Goal: Navigation & Orientation: Find specific page/section

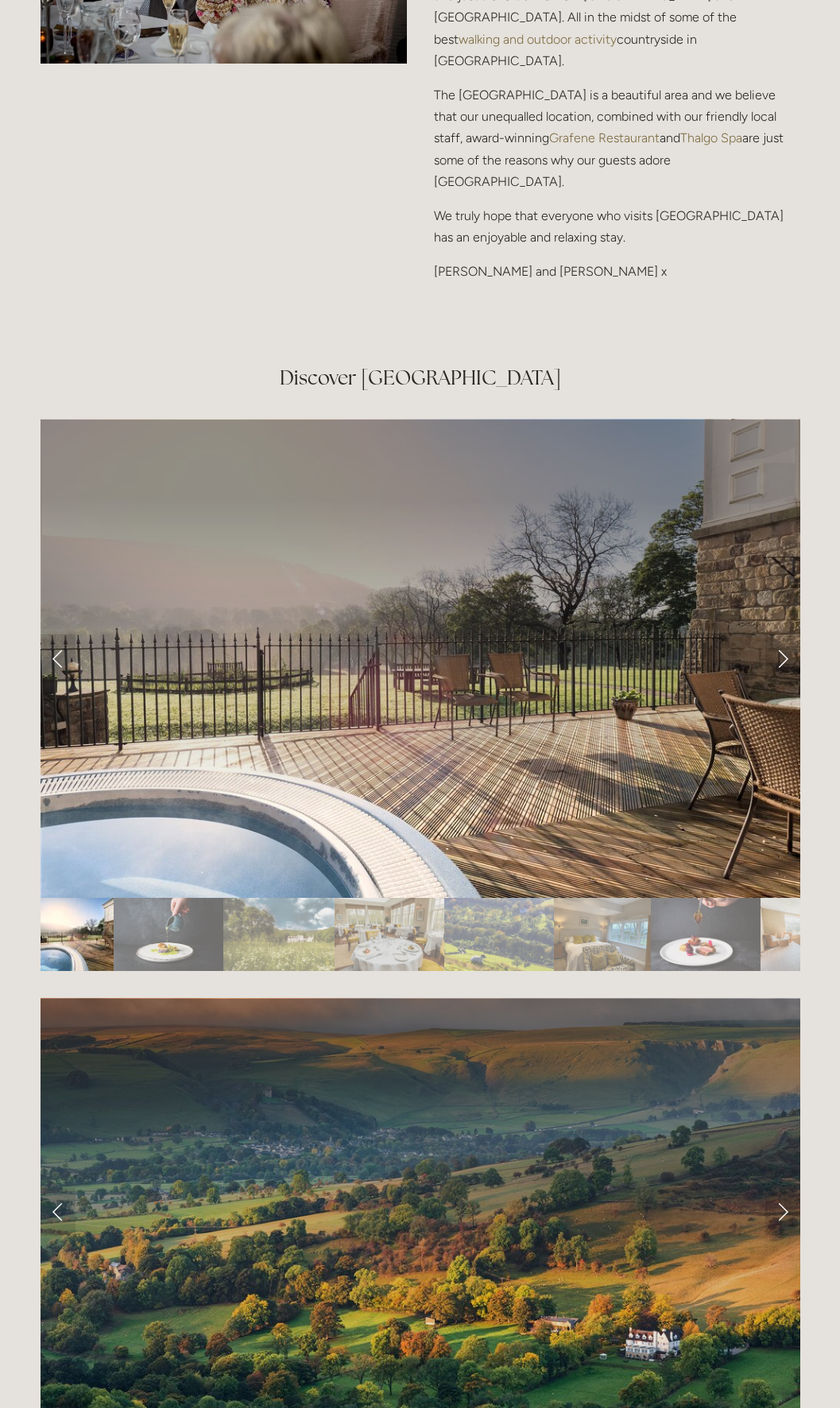
scroll to position [3020, 0]
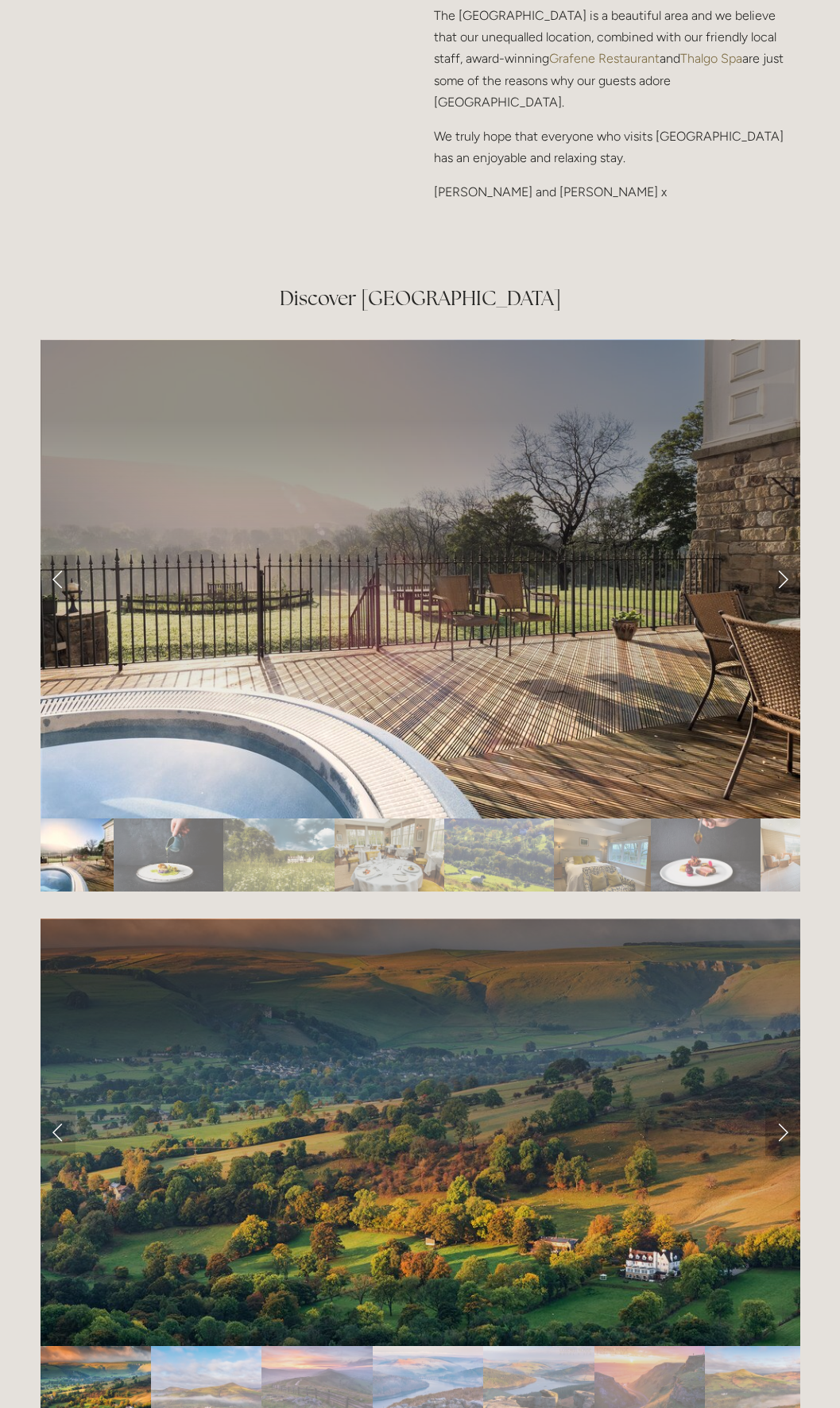
click at [782, 1108] on link "Next Slide" at bounding box center [782, 1131] width 35 height 47
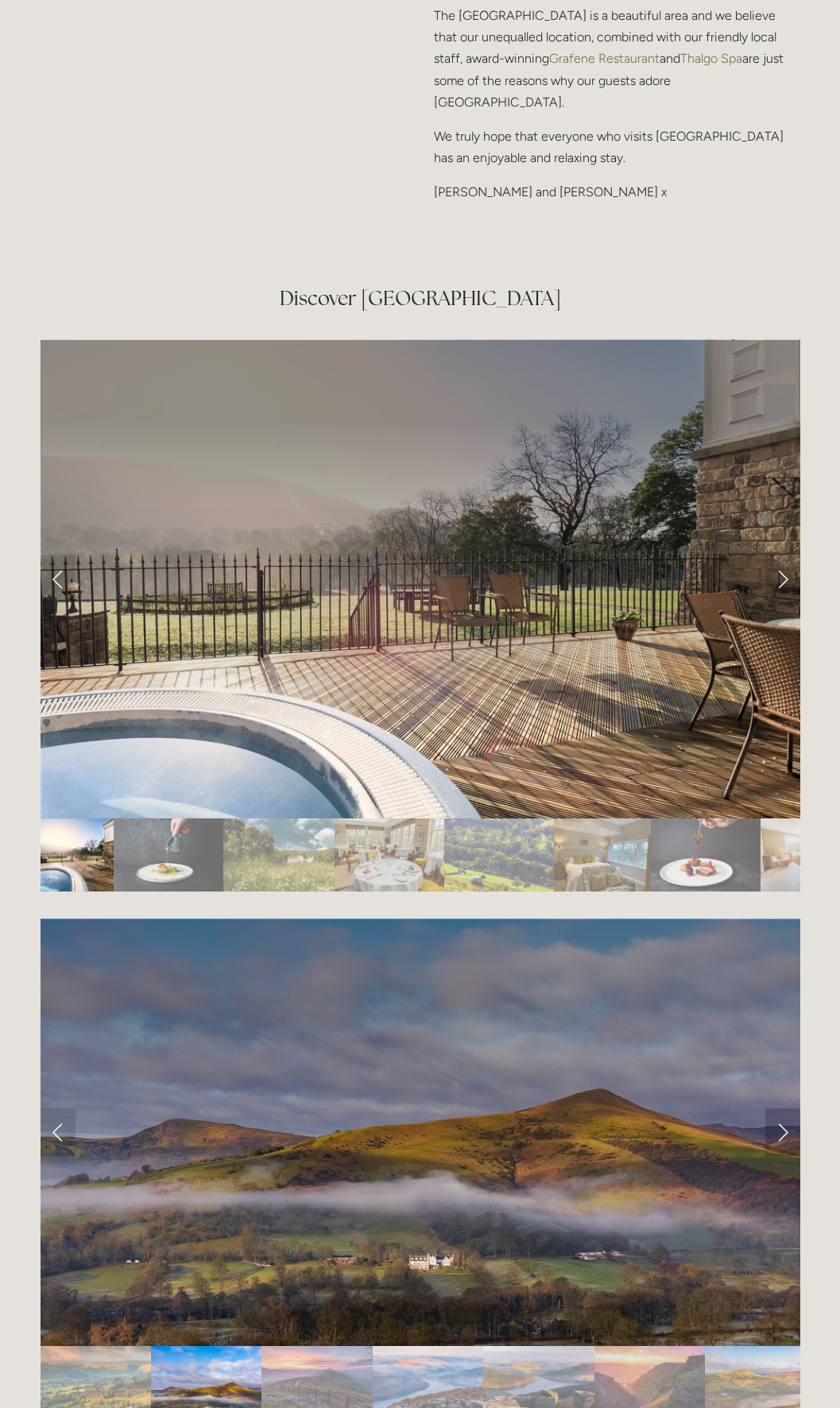
click at [782, 1108] on link "Next Slide" at bounding box center [782, 1131] width 35 height 47
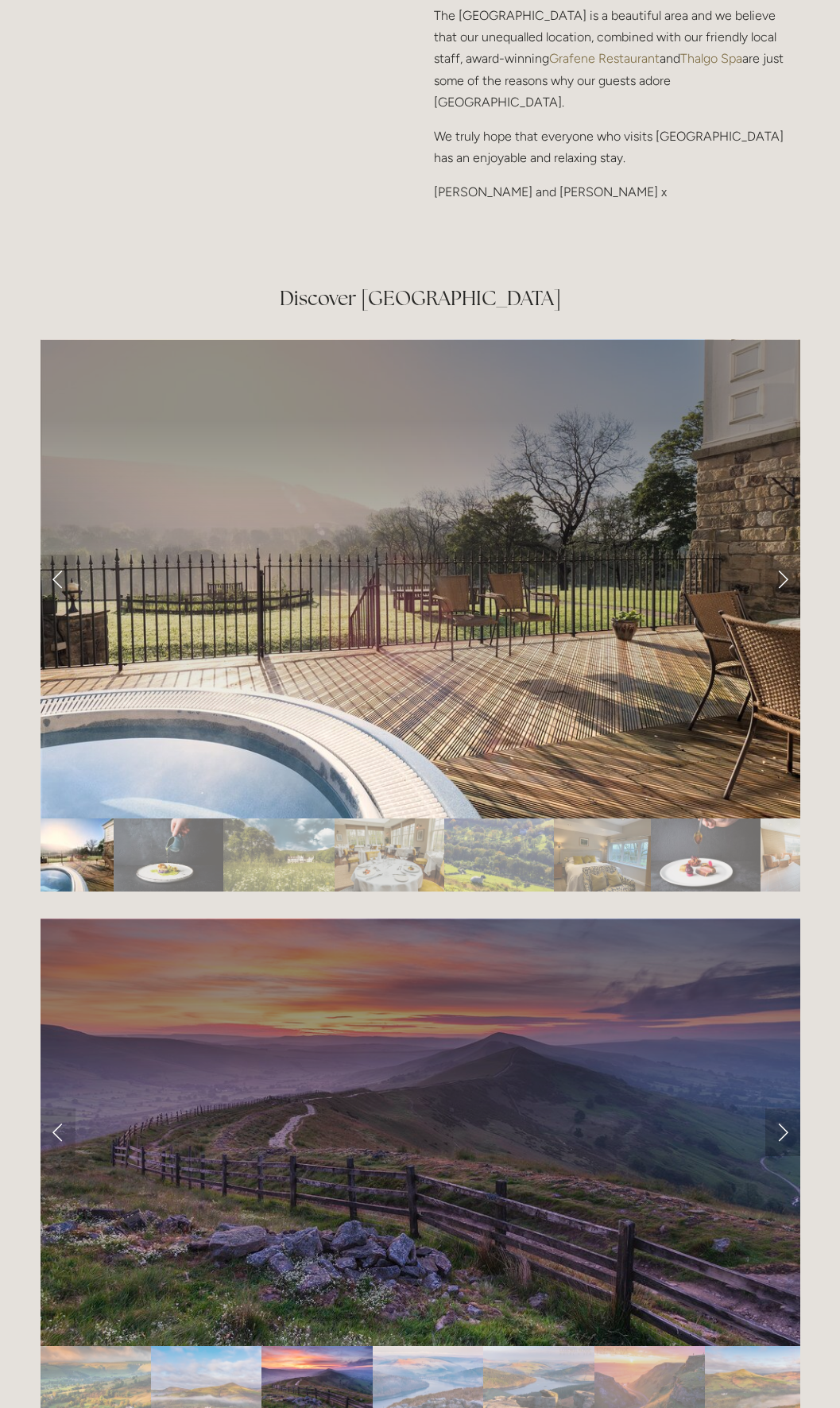
click at [782, 1108] on link "Next Slide" at bounding box center [782, 1131] width 35 height 47
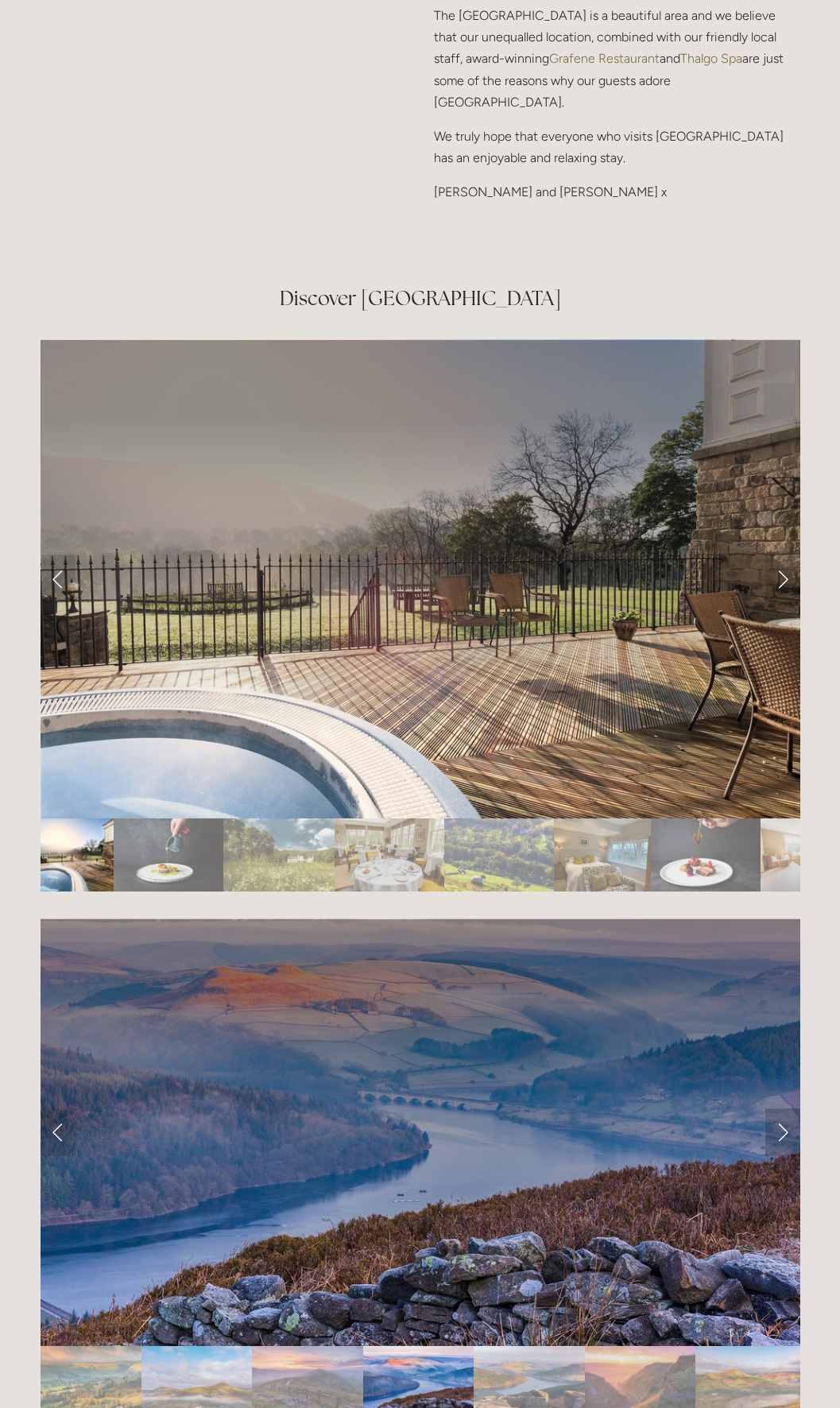
click at [782, 1108] on link "Next Slide" at bounding box center [782, 1131] width 35 height 47
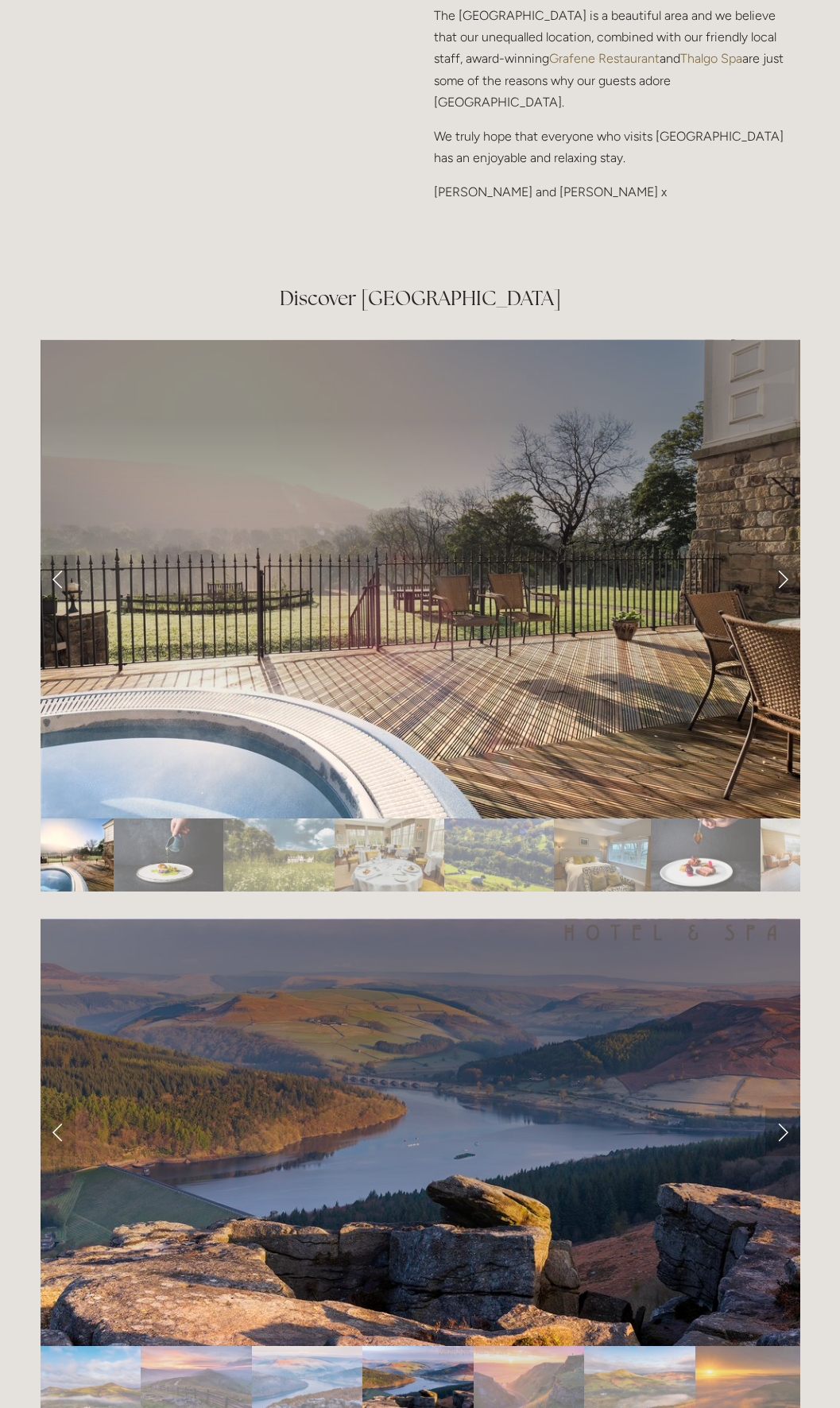
click at [782, 1108] on link "Next Slide" at bounding box center [782, 1131] width 35 height 47
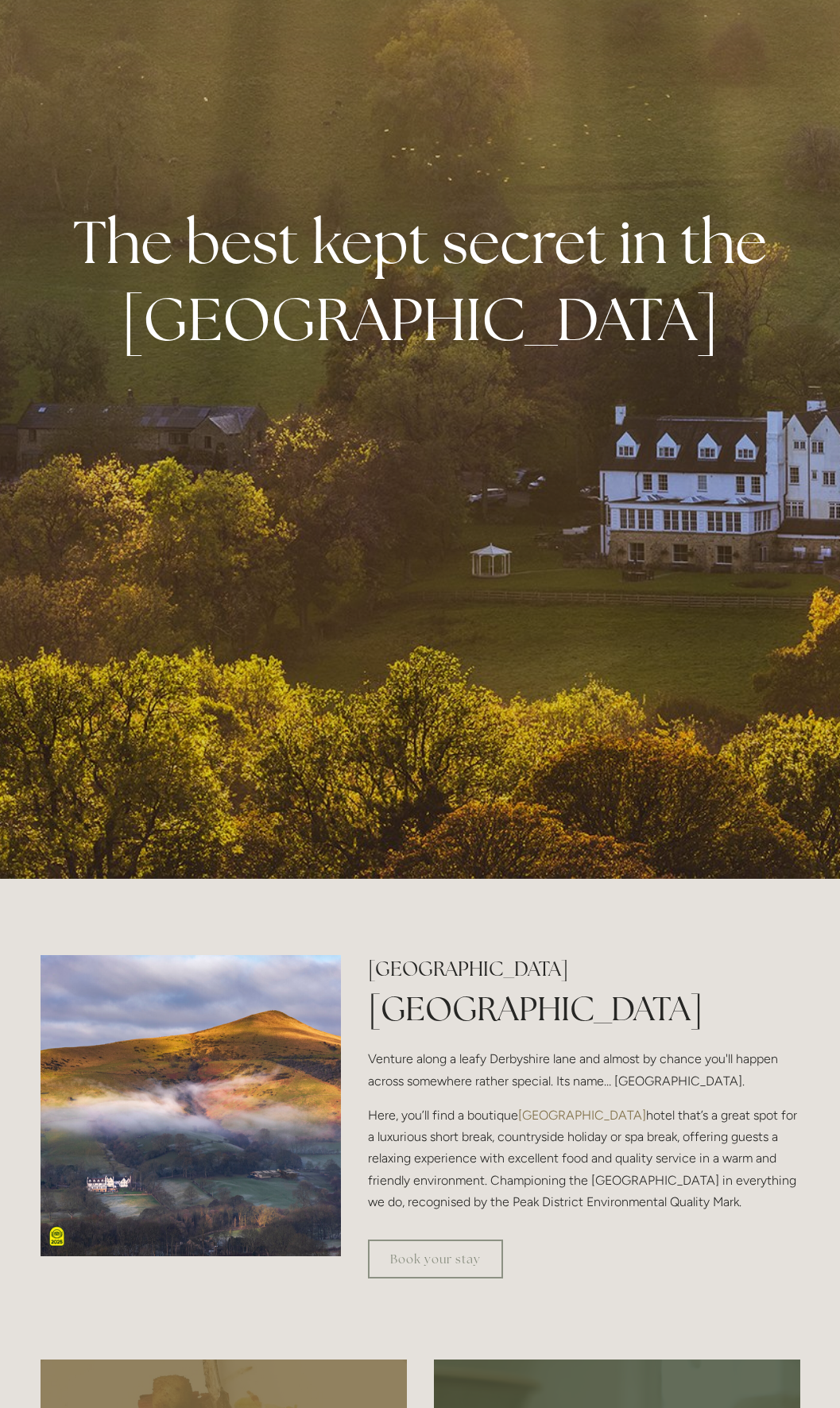
scroll to position [0, 0]
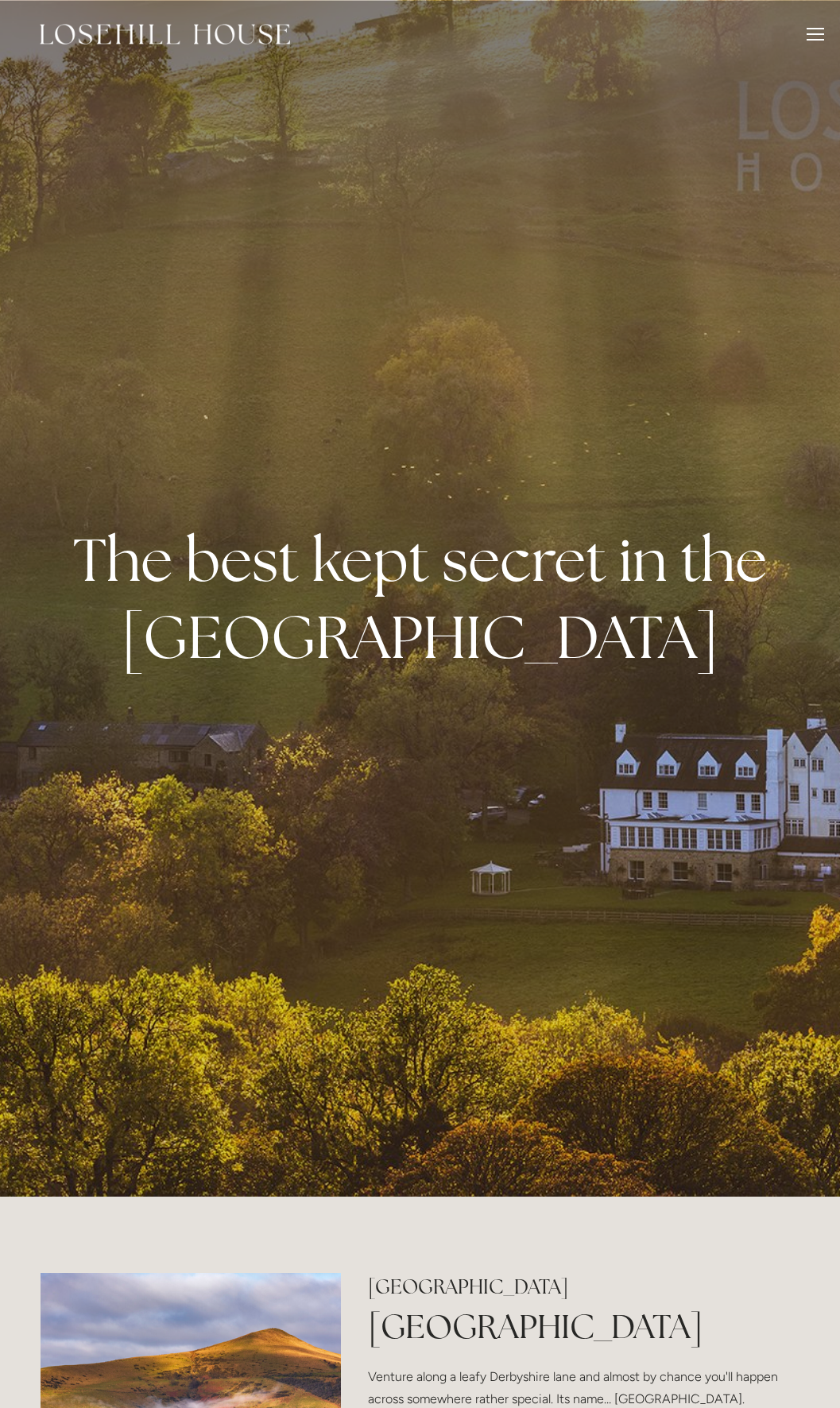
click at [813, 28] on div at bounding box center [815, 28] width 17 height 2
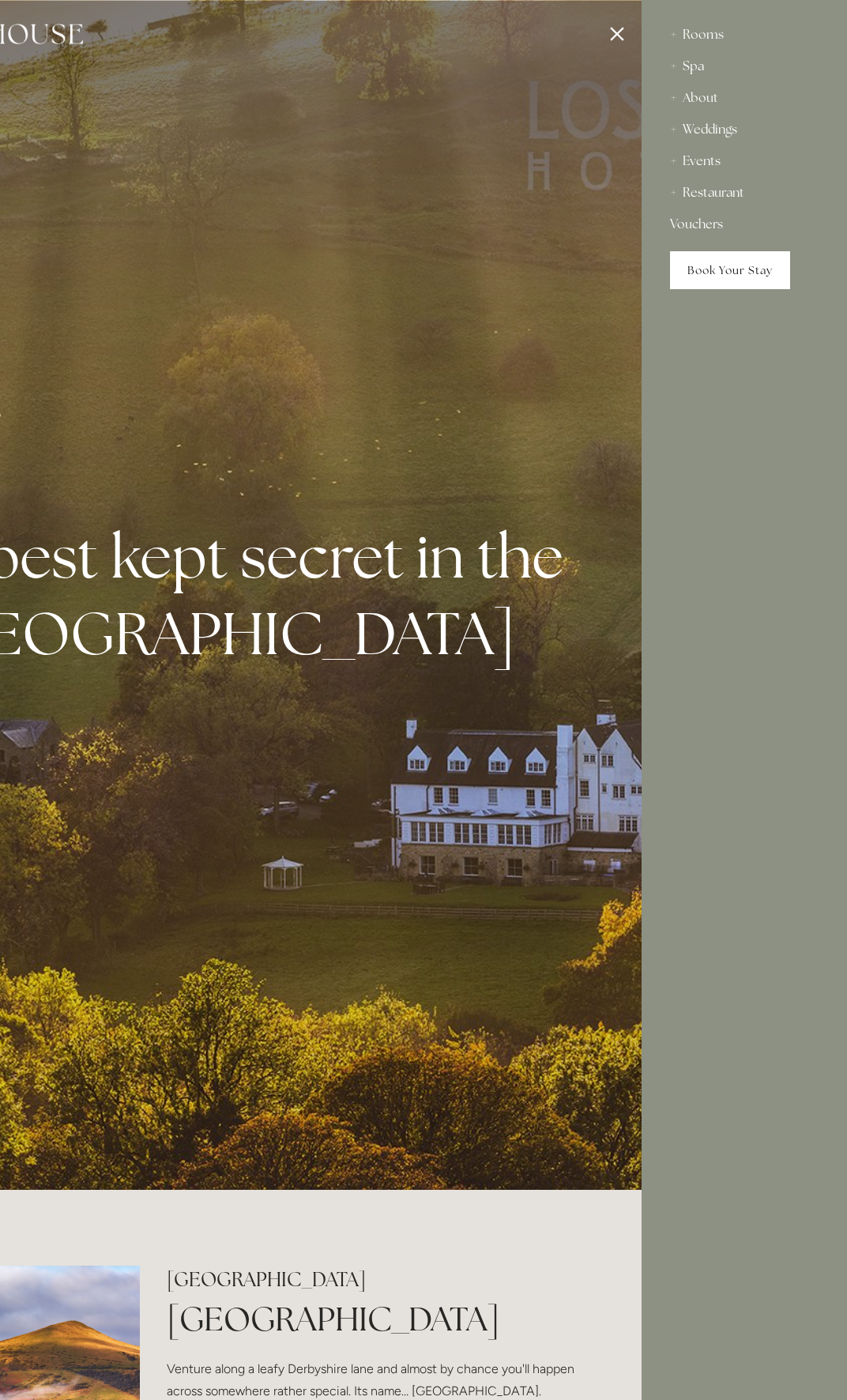
click at [720, 265] on link "Book Your Stay" at bounding box center [729, 270] width 120 height 38
click at [691, 67] on div "Spa" at bounding box center [744, 66] width 149 height 32
click at [693, 93] on link "Spa" at bounding box center [744, 98] width 123 height 19
click at [161, 77] on div at bounding box center [219, 700] width 847 height 1400
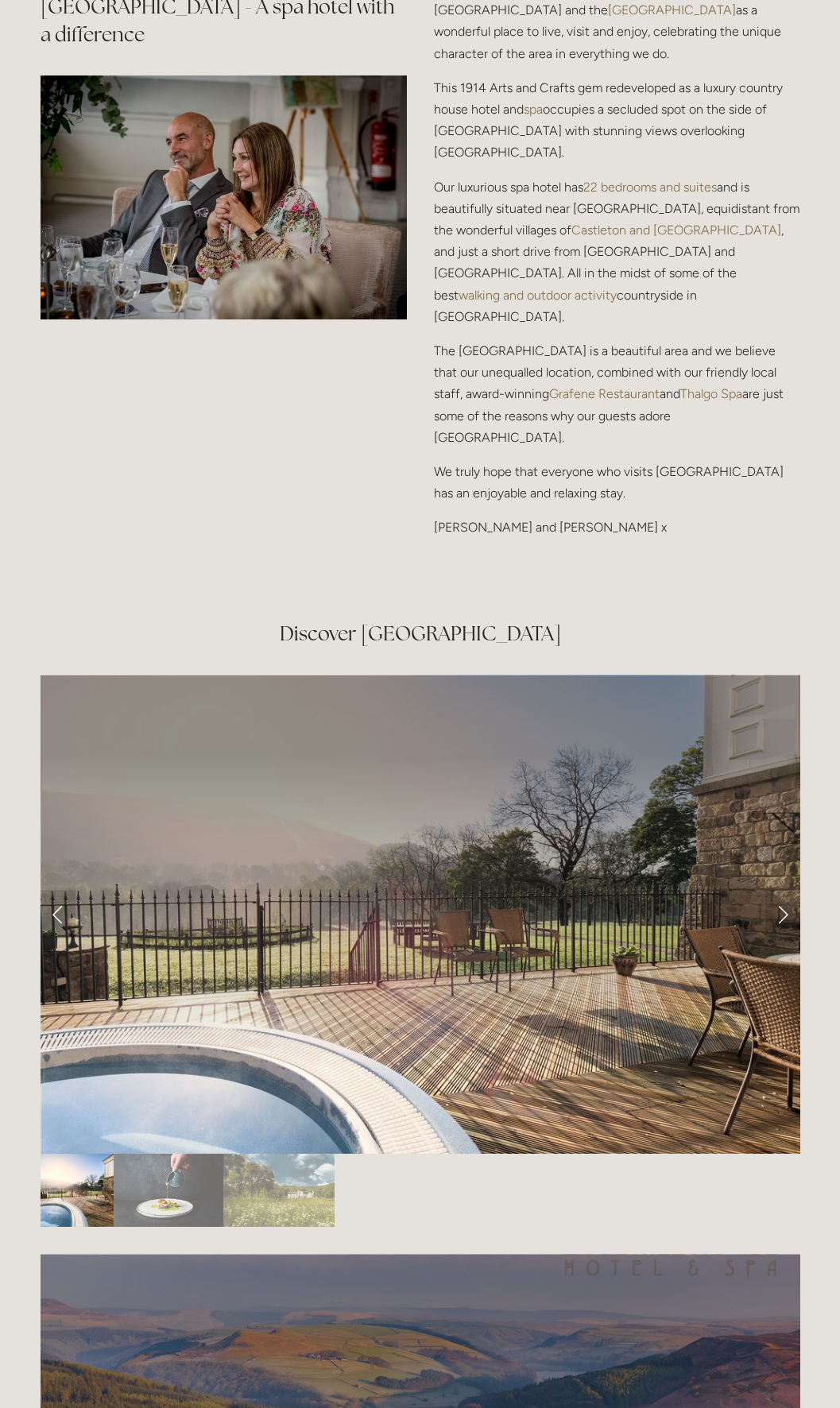
scroll to position [2622, 0]
